Goal: Check status

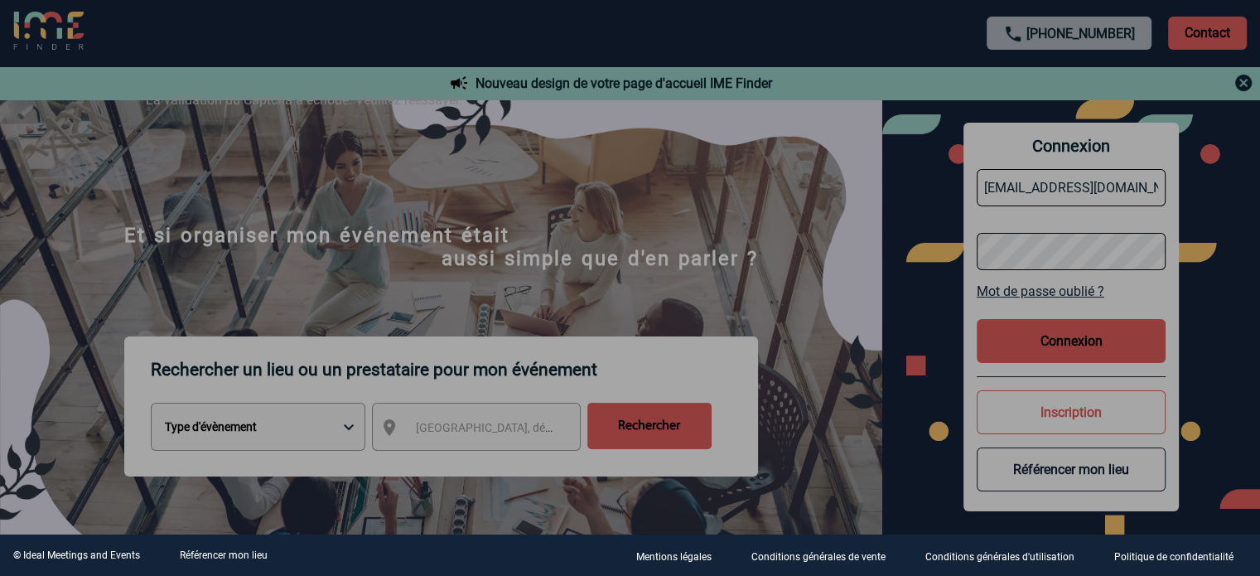
click at [797, 271] on div at bounding box center [630, 288] width 1260 height 576
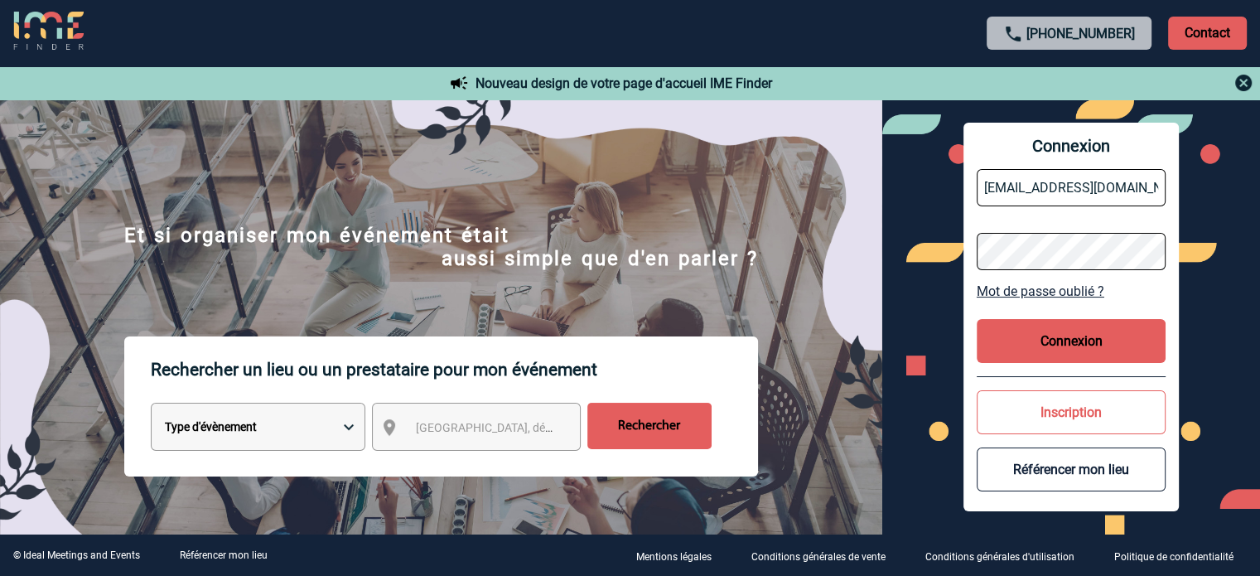
click at [1091, 339] on button "Connexion" at bounding box center [1071, 341] width 189 height 44
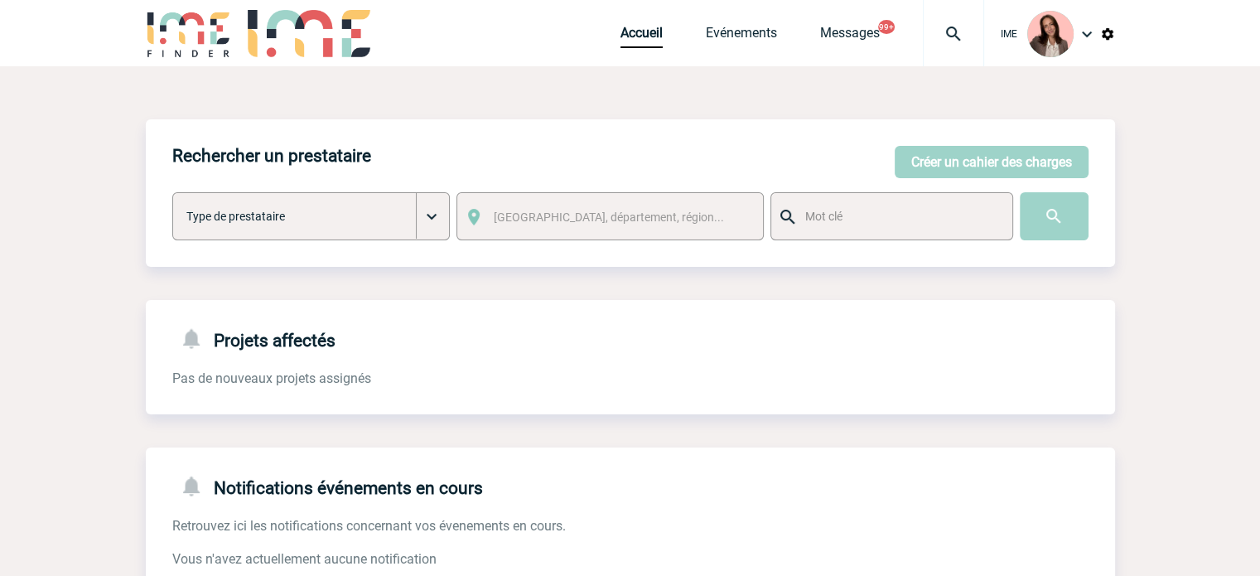
click at [953, 26] on img at bounding box center [954, 34] width 60 height 20
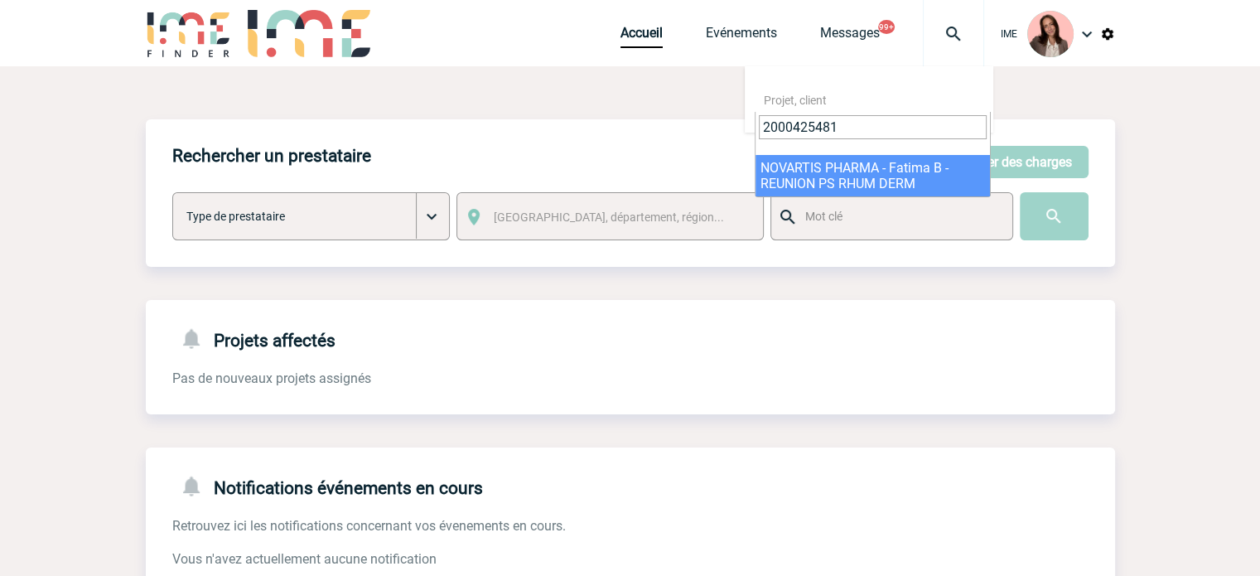
type input "2000425481"
select select "24982"
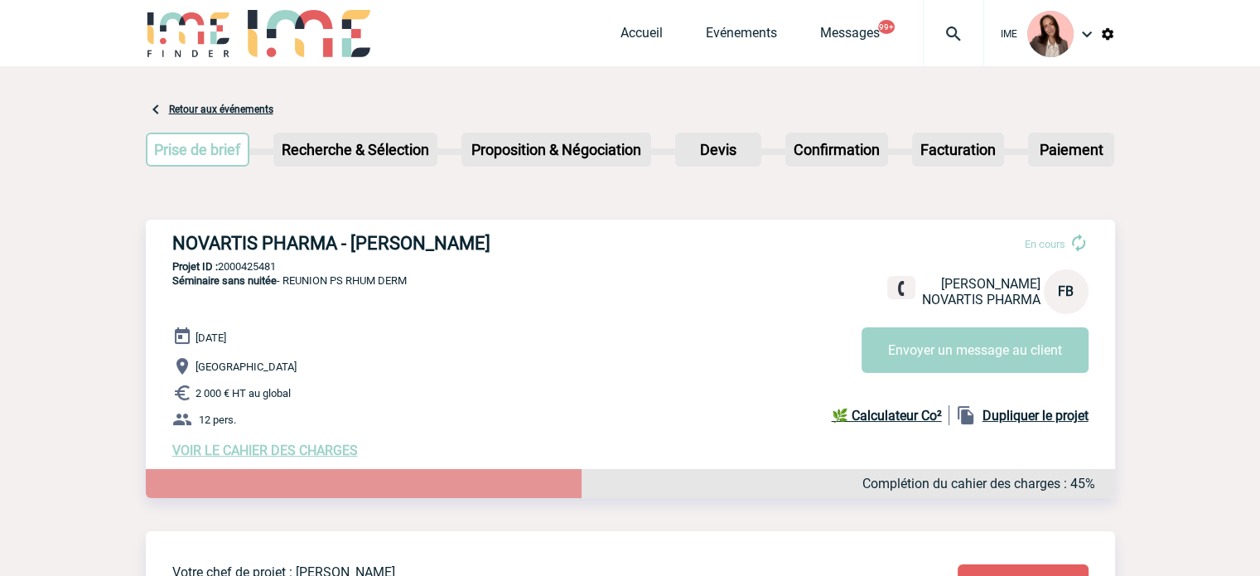
click at [958, 36] on img at bounding box center [954, 34] width 60 height 20
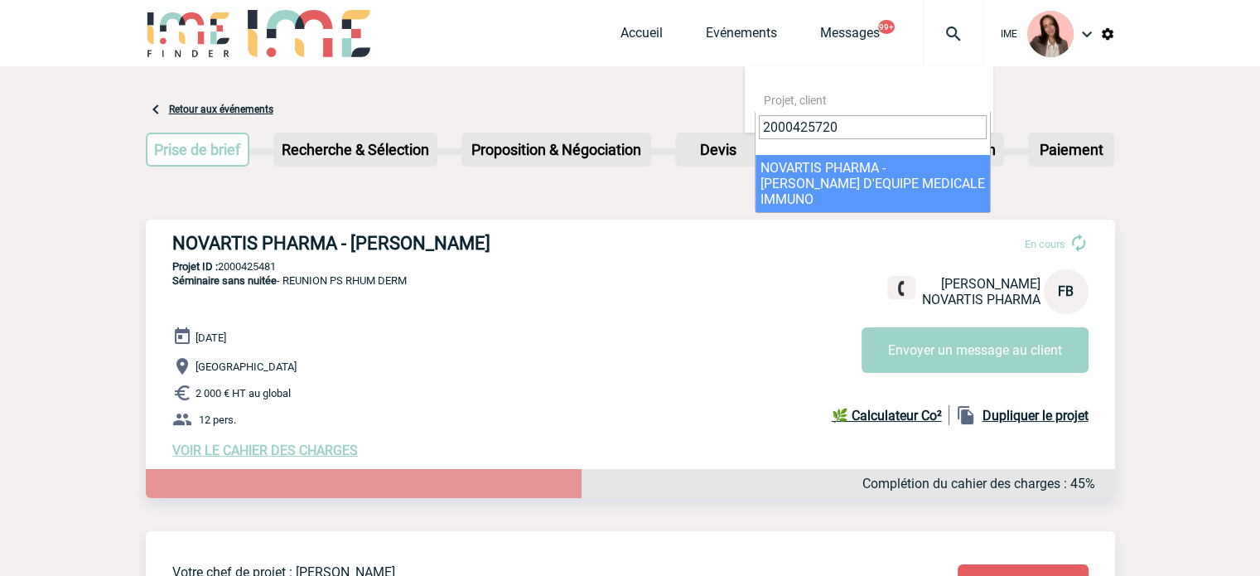
type input "2000425720"
select select "25221"
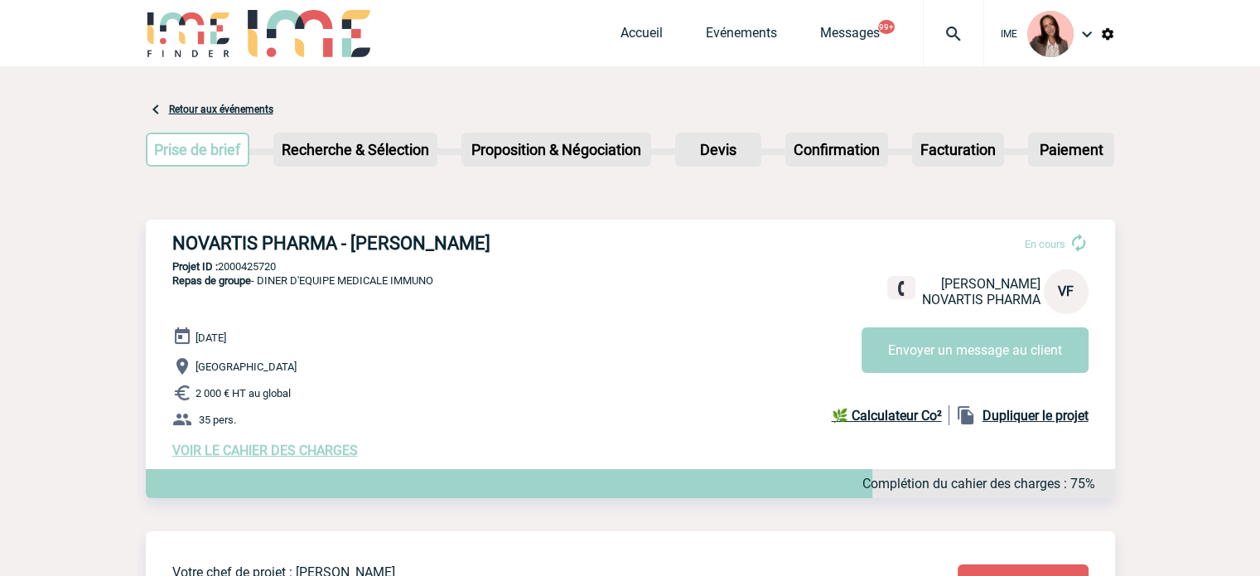
click at [948, 35] on img at bounding box center [954, 34] width 60 height 20
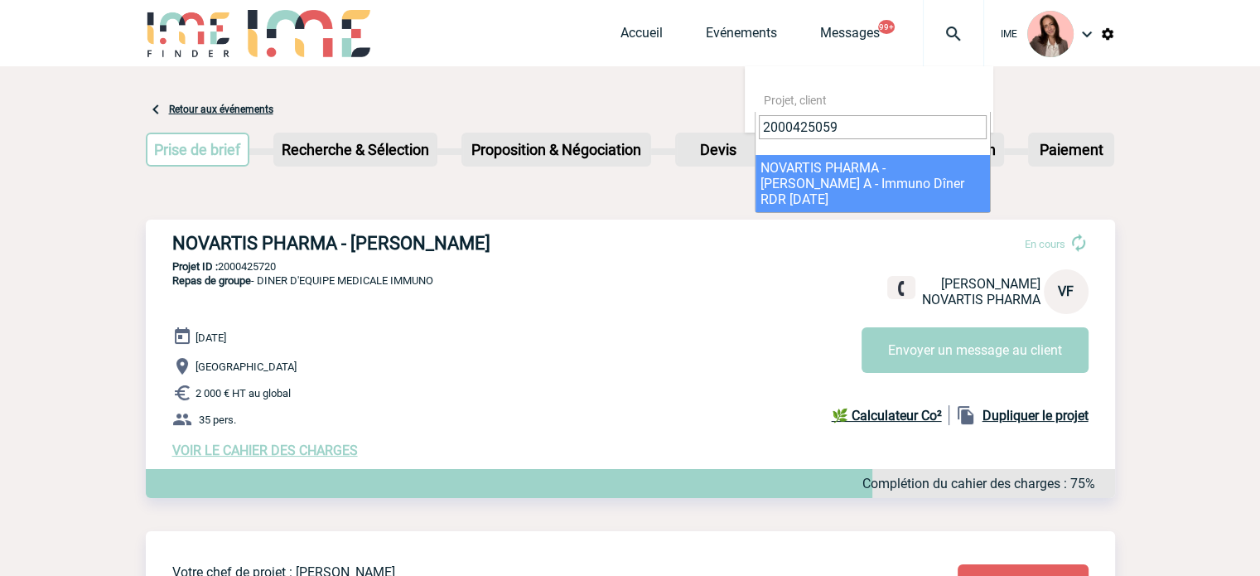
type input "2000425059"
select select "24560"
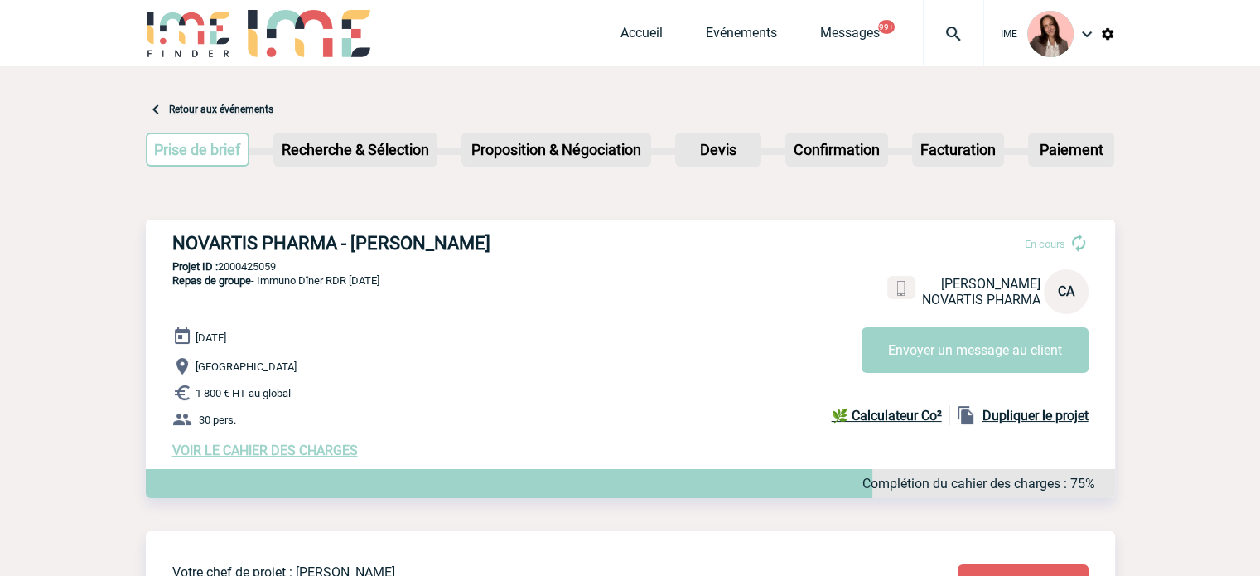
click at [961, 27] on img at bounding box center [954, 34] width 60 height 20
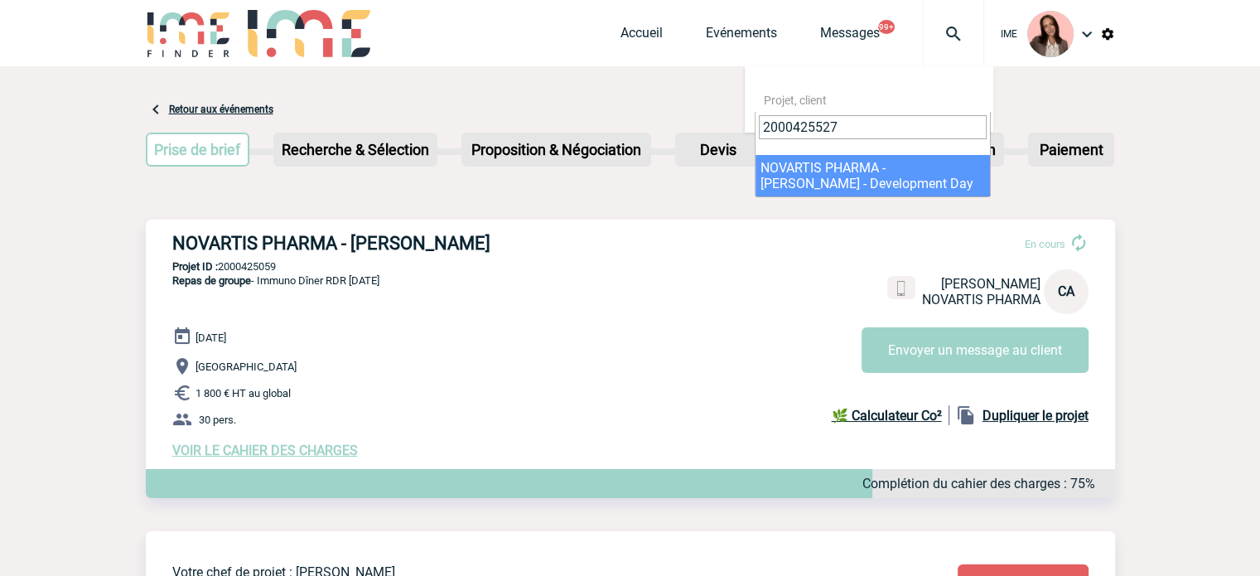
type input "2000425527"
select select "25028"
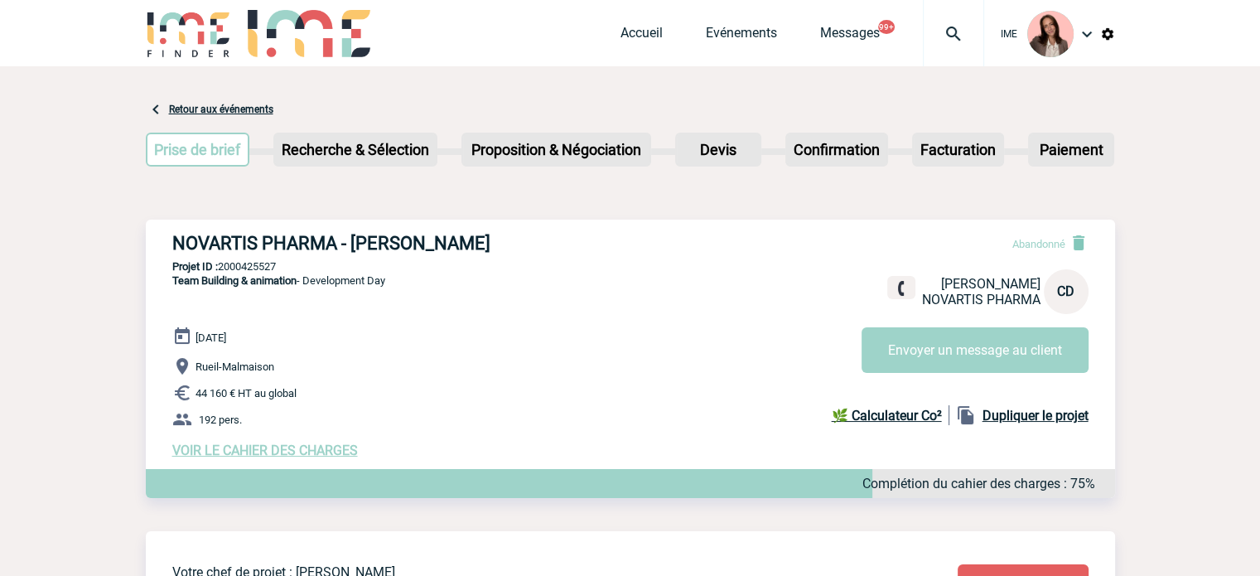
click at [972, 26] on img at bounding box center [954, 34] width 60 height 20
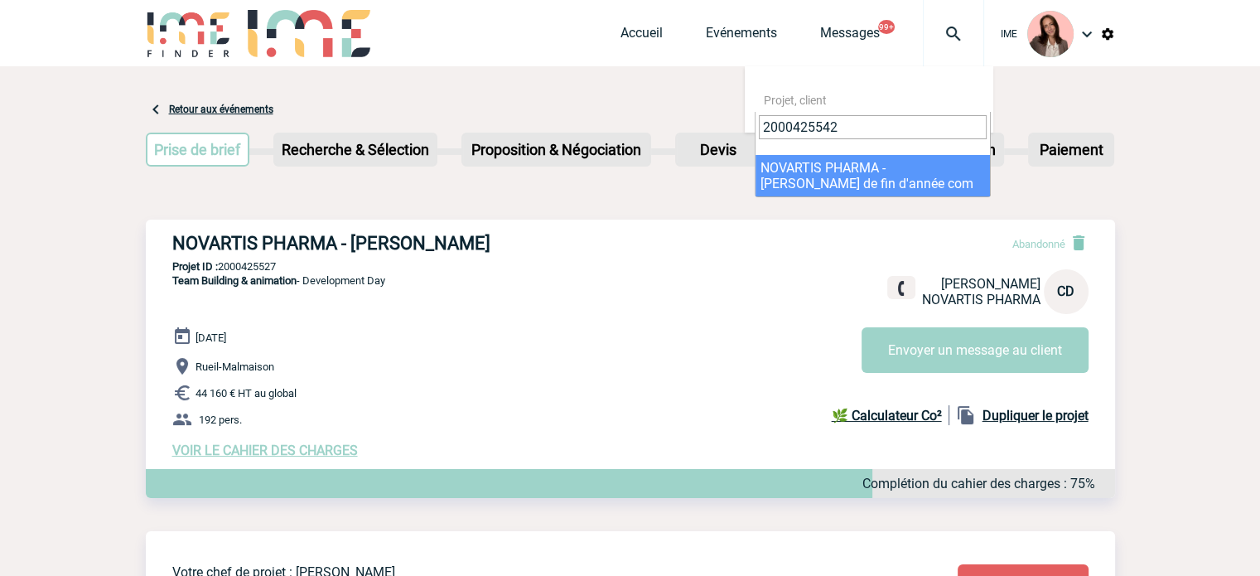
type input "2000425542"
select select "25043"
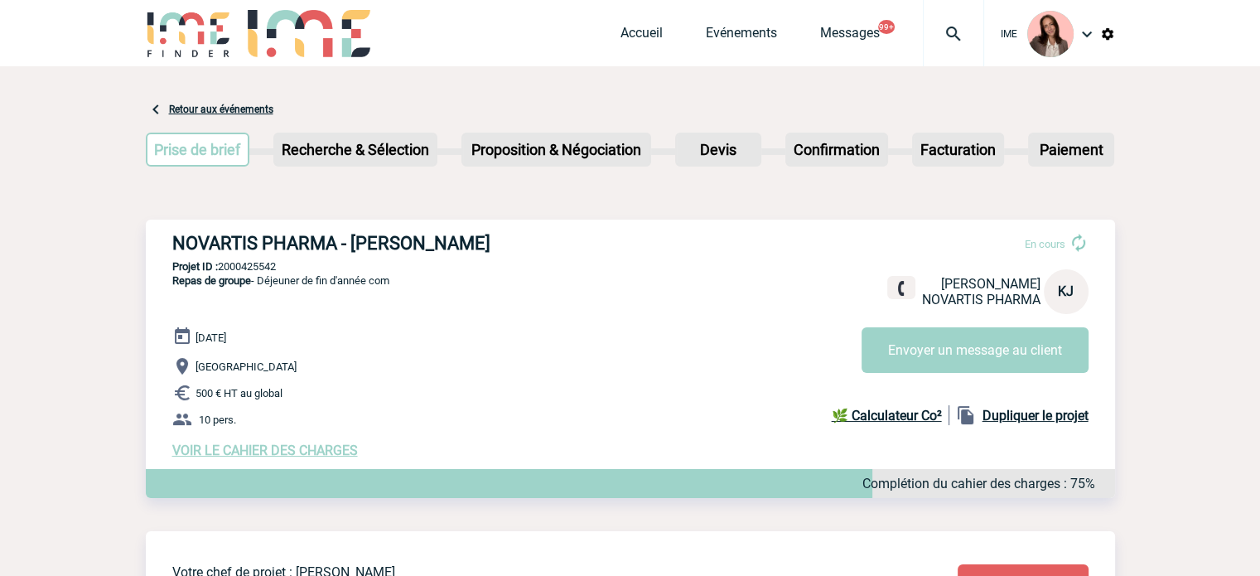
click at [958, 37] on img at bounding box center [954, 34] width 60 height 20
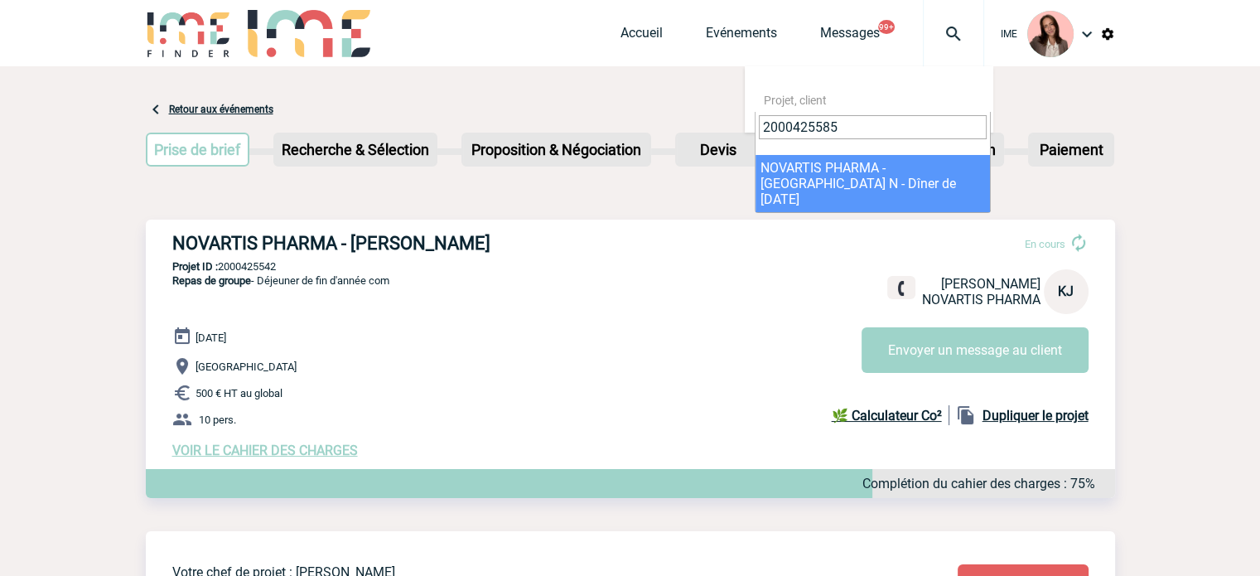
type input "2000425585"
select select "25086"
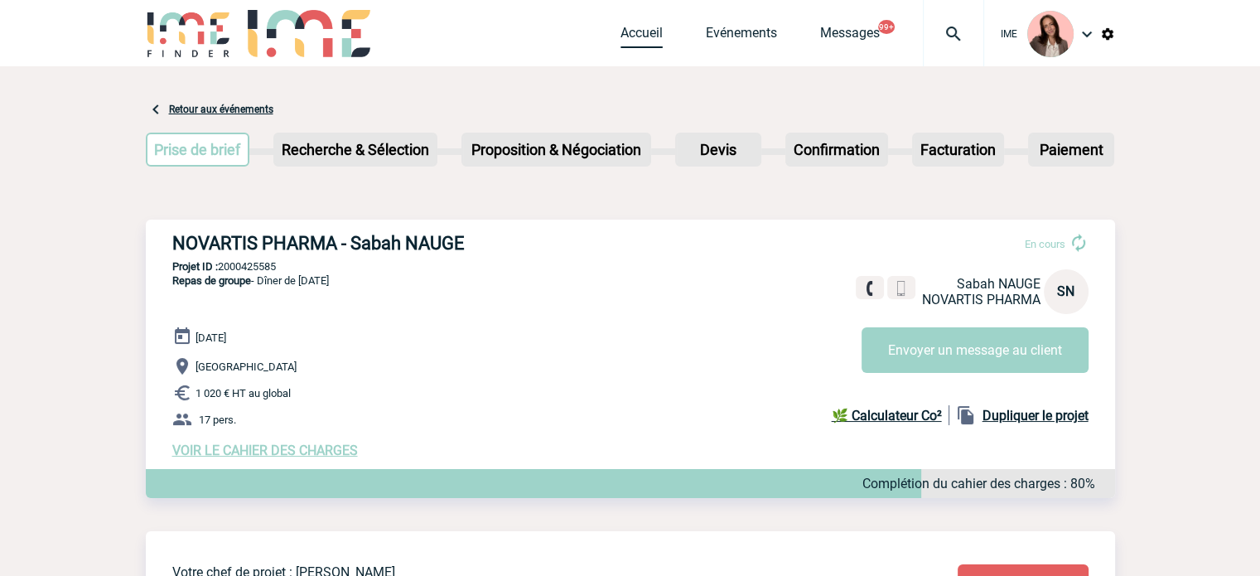
click at [631, 28] on link "Accueil" at bounding box center [641, 36] width 42 height 23
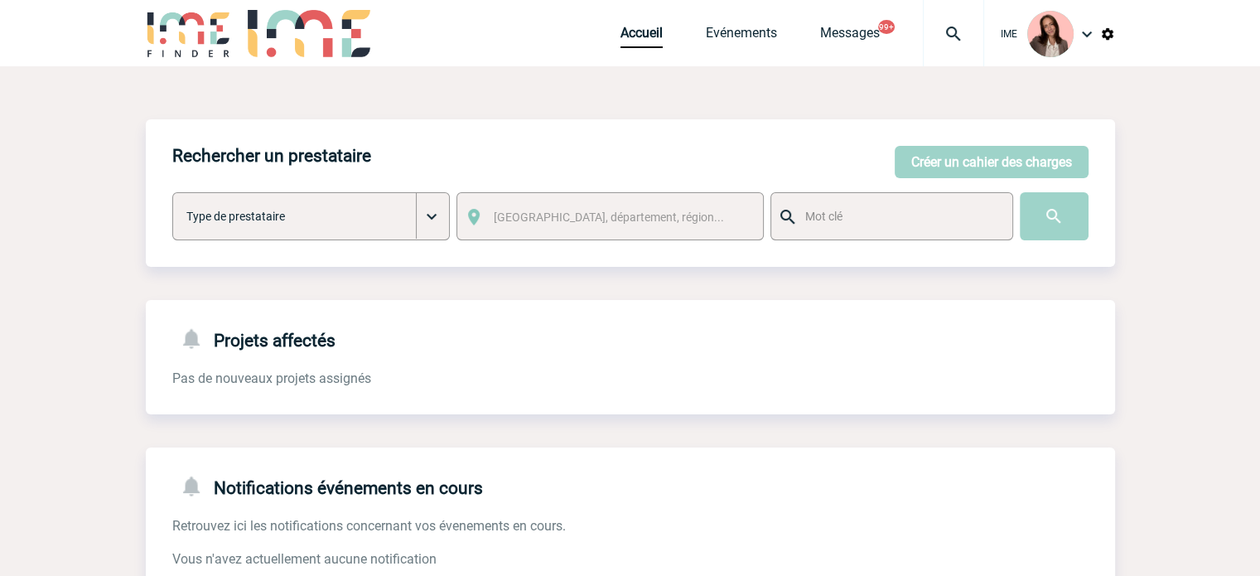
click at [63, 4] on div "IME Accueil Evénements 99+" at bounding box center [630, 33] width 1260 height 66
